Goal: Transaction & Acquisition: Book appointment/travel/reservation

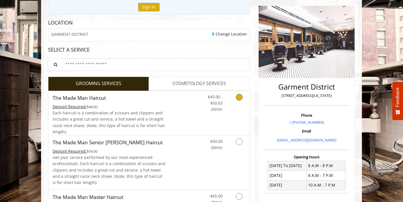
click at [212, 109] on span "20min" at bounding box center [217, 108] width 12 height 5
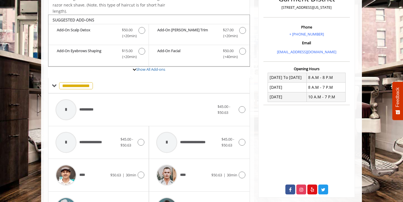
scroll to position [165, 0]
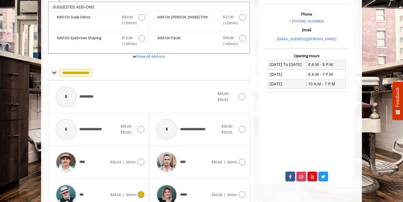
click at [119, 182] on div "*** $45.00 | 30min" at bounding box center [99, 194] width 92 height 27
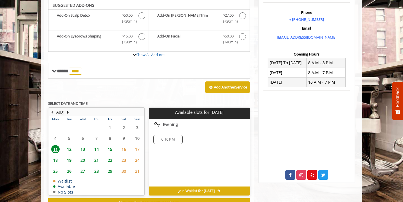
scroll to position [166, 0]
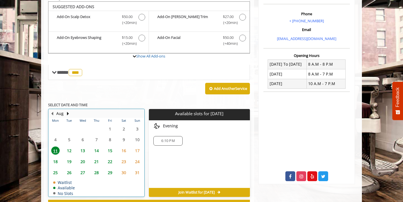
click at [138, 136] on table "Mon Tue Wed Thu Fri Sat Sun 28 29 30 31 1 2 3 4 5 6 7 8 9 10 11 12 13 14 15 16 …" at bounding box center [96, 157] width 95 height 78
click at [138, 138] on table "Mon Tue Wed Thu Fri Sat Sun 28 29 30 31 1 2 3 4 5 6 7 8 9 10 11 12 13 14 15 16 …" at bounding box center [96, 157] width 95 height 78
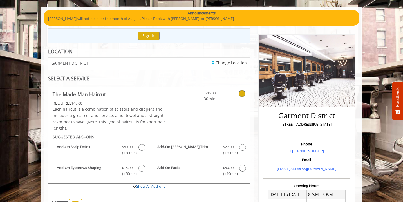
scroll to position [62, 0]
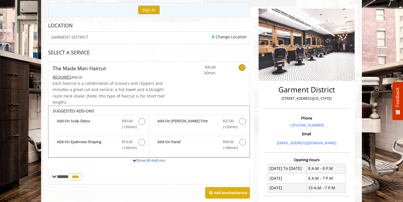
click at [240, 63] on link at bounding box center [234, 68] width 21 height 15
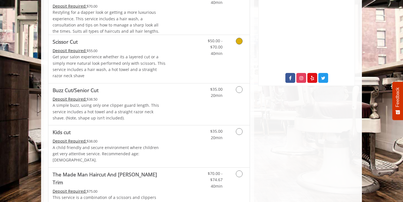
click at [230, 66] on div "$50.00 - $70.00 40min" at bounding box center [224, 59] width 50 height 48
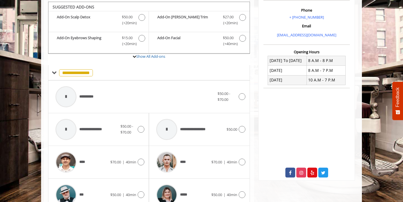
click at [229, 65] on div "**********" at bounding box center [149, 72] width 202 height 15
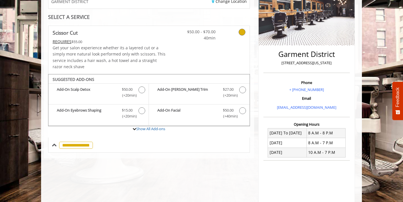
scroll to position [91, 0]
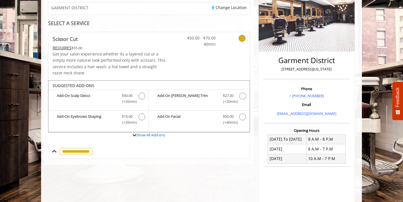
click at [181, 44] on div "$50.00 - $70.00 40min" at bounding box center [199, 39] width 42 height 15
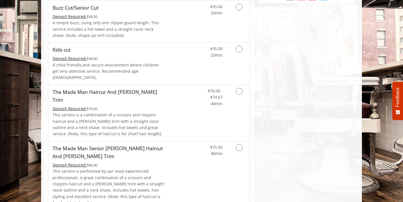
scroll to position [349, 0]
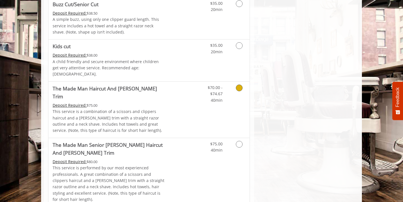
click at [237, 82] on link "Grooming services" at bounding box center [238, 93] width 14 height 22
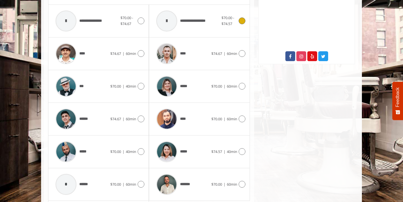
scroll to position [301, 0]
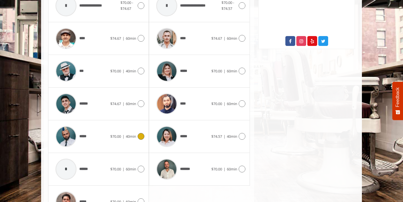
click at [125, 133] on span "$70.00 | 40min" at bounding box center [123, 136] width 26 height 6
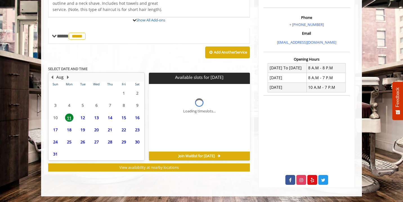
scroll to position [160, 0]
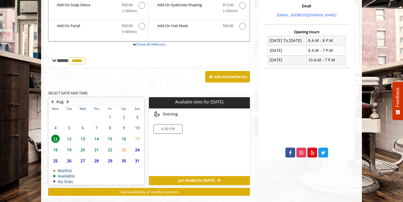
click at [175, 124] on div "6:30 PM" at bounding box center [167, 129] width 29 height 10
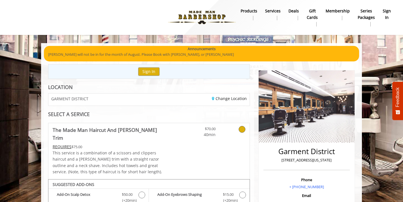
scroll to position [0, 0]
click at [159, 143] on div "REQUIRES $75.00" at bounding box center [109, 146] width 113 height 6
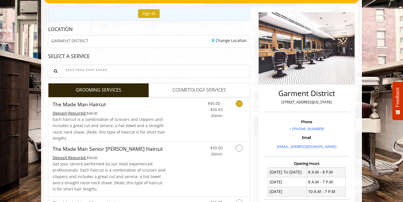
click at [205, 119] on div "$45.00 - $50.63 20min" at bounding box center [224, 119] width 50 height 44
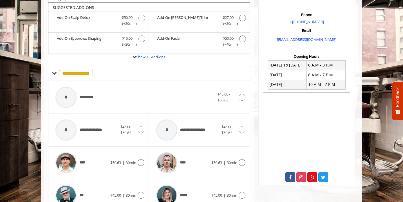
scroll to position [165, 0]
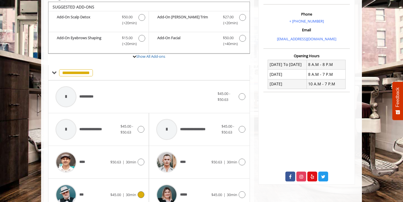
click at [119, 184] on div "*** $45.00 | 30min" at bounding box center [99, 194] width 92 height 27
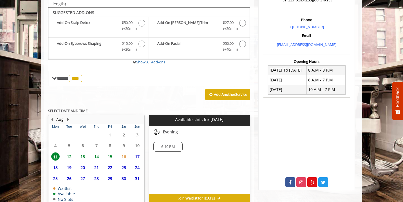
scroll to position [166, 0]
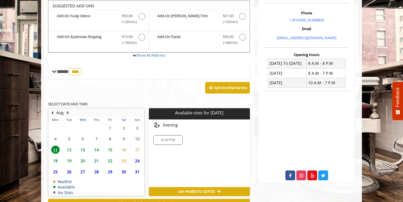
click at [175, 138] on span "6:10 PM" at bounding box center [168, 139] width 24 height 4
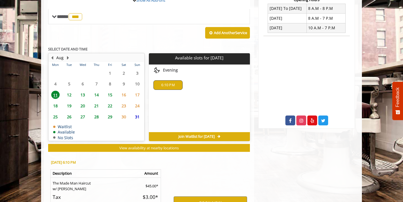
scroll to position [285, 0]
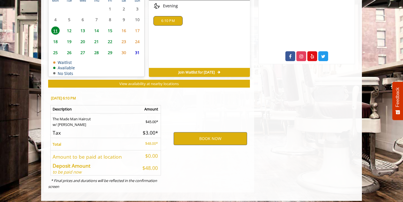
click at [189, 136] on div "BOOK NOW" at bounding box center [209, 138] width 87 height 96
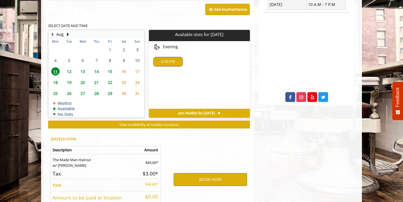
scroll to position [245, 0]
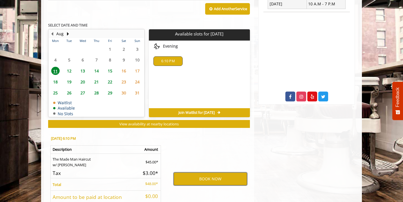
click at [201, 172] on button "BOOK NOW" at bounding box center [209, 178] width 73 height 13
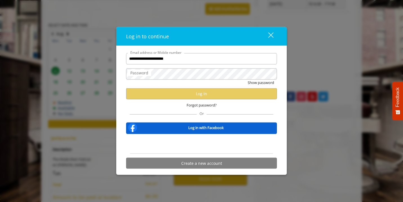
type input "**********"
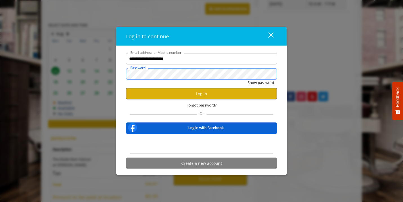
click at [260, 82] on button "Show password" at bounding box center [260, 82] width 26 height 6
click at [205, 92] on button "Log in" at bounding box center [201, 93] width 151 height 11
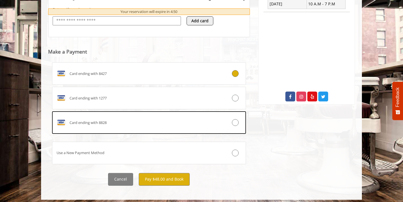
scroll to position [245, 0]
click at [177, 178] on button "Pay $48.00 and Book" at bounding box center [164, 179] width 51 height 13
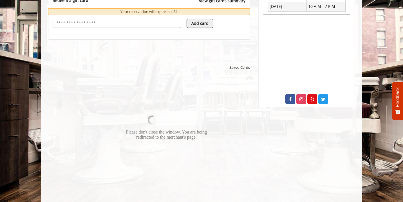
scroll to position [248, 0]
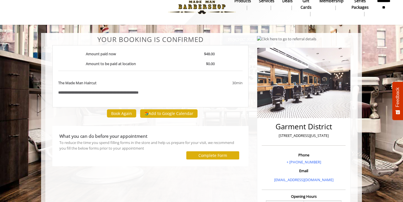
scroll to position [11, 0]
